Goal: Information Seeking & Learning: Learn about a topic

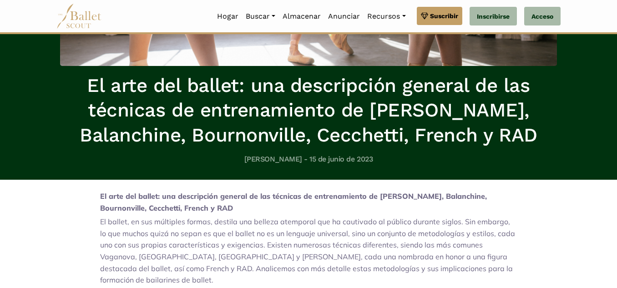
scroll to position [200, 0]
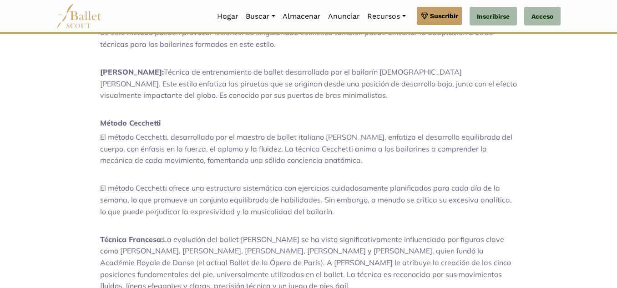
scroll to position [692, 0]
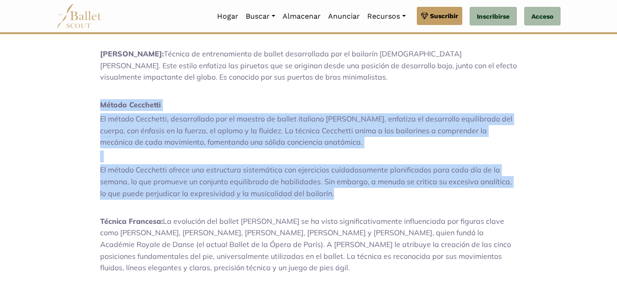
drag, startPoint x: 101, startPoint y: 92, endPoint x: 346, endPoint y: 178, distance: 259.5
click at [346, 178] on div "El arte del ballet: una descripción general de las técnicas de entrenamiento de…" at bounding box center [308, 104] width 417 height 916
copy div "[PERSON_NAME] El método Cecchetti, desarrollado por el maestro de ballet italia…"
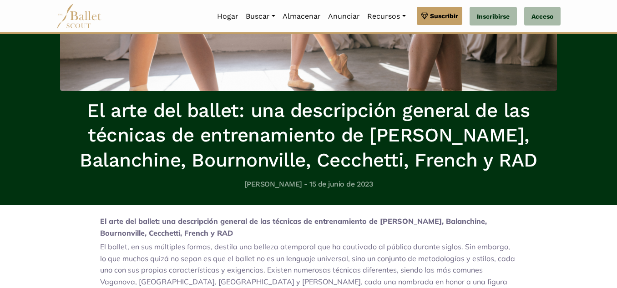
scroll to position [125, 0]
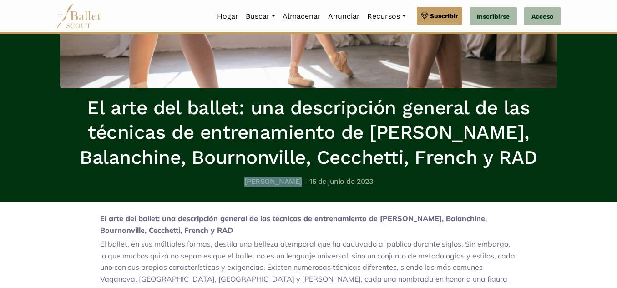
drag, startPoint x: 249, startPoint y: 181, endPoint x: 296, endPoint y: 185, distance: 47.5
click at [296, 185] on h5 "[PERSON_NAME] - 15 de junio de 2023" at bounding box center [308, 182] width 497 height 10
copy font "[PERSON_NAME]"
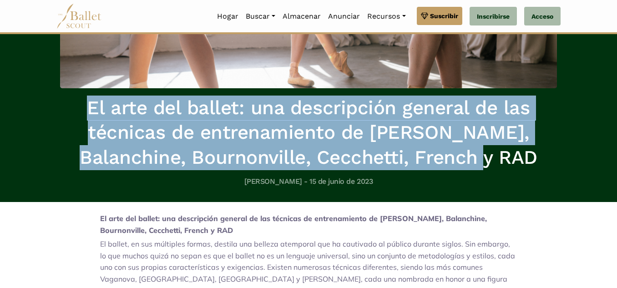
drag, startPoint x: 86, startPoint y: 105, endPoint x: 484, endPoint y: 150, distance: 400.4
click at [484, 150] on h1 "El arte del ballet: una descripción general de las técnicas de entrenamiento de…" at bounding box center [308, 133] width 497 height 75
copy font "El arte del ballet: una descripción general de las técnicas de entrenamiento de…"
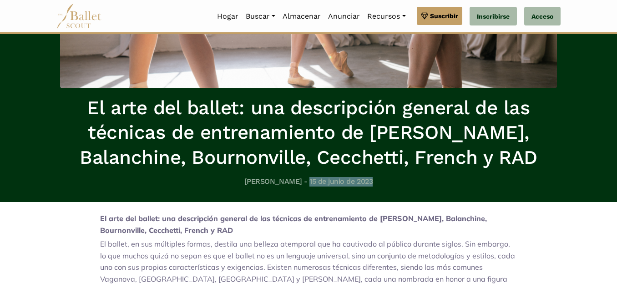
drag, startPoint x: 304, startPoint y: 182, endPoint x: 375, endPoint y: 187, distance: 71.2
click at [375, 187] on h5 "[PERSON_NAME] - 15 de junio de 2023" at bounding box center [308, 182] width 497 height 10
copy font "15 de junio de 2023"
